Goal: Navigation & Orientation: Find specific page/section

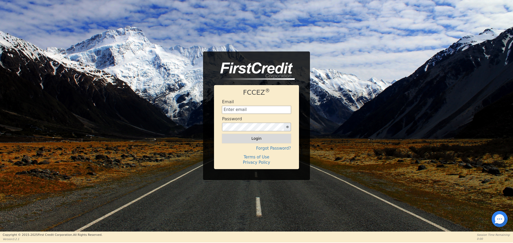
type input "[PERSON_NAME][EMAIL_ADDRESS][PERSON_NAME][DOMAIN_NAME]"
click at [262, 140] on button "Login" at bounding box center [256, 138] width 69 height 9
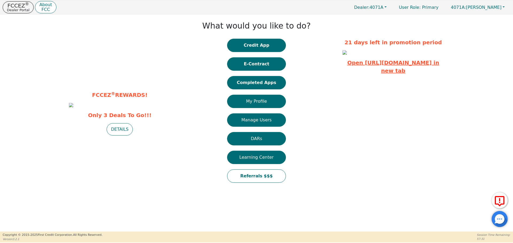
click at [389, 74] on link "Open [URL][DOMAIN_NAME] in new tab" at bounding box center [393, 67] width 92 height 14
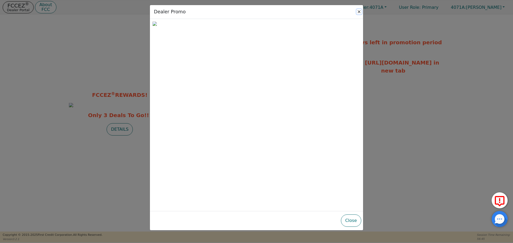
click at [359, 11] on button "Close" at bounding box center [358, 11] width 5 height 5
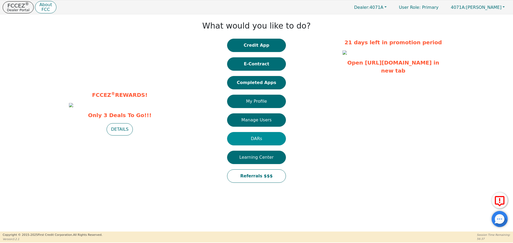
click at [263, 138] on button "DARs" at bounding box center [256, 138] width 59 height 13
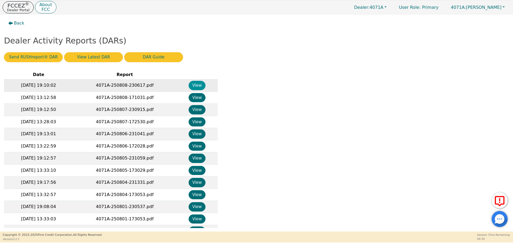
click at [195, 87] on button "View" at bounding box center [196, 85] width 17 height 9
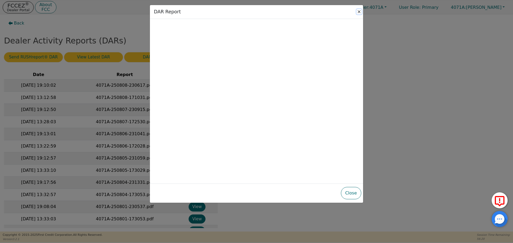
click at [359, 11] on button "Close" at bounding box center [358, 11] width 5 height 5
